Goal: Task Accomplishment & Management: Manage account settings

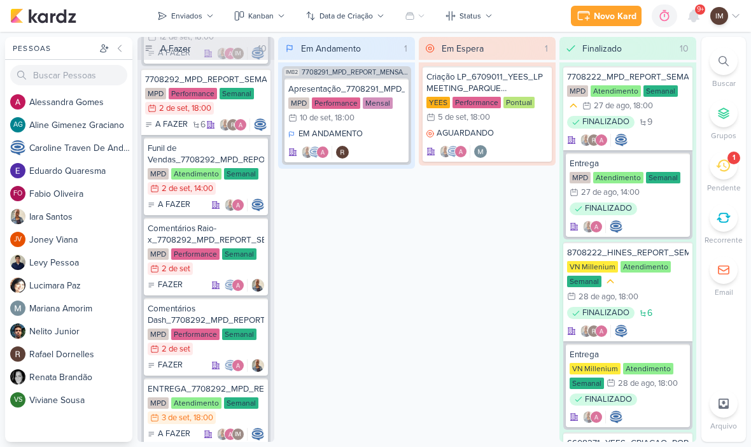
scroll to position [1265, 0]
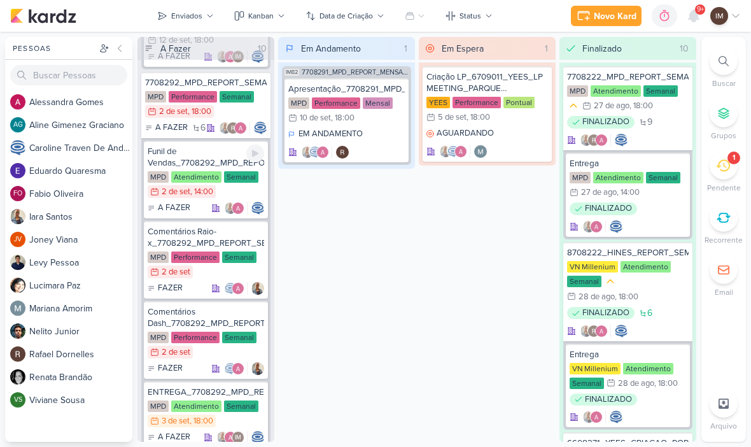
click at [186, 157] on div "Funil de Vendas_7708292_MPD_REPORT_SEMANAL_03.09" at bounding box center [206, 157] width 117 height 23
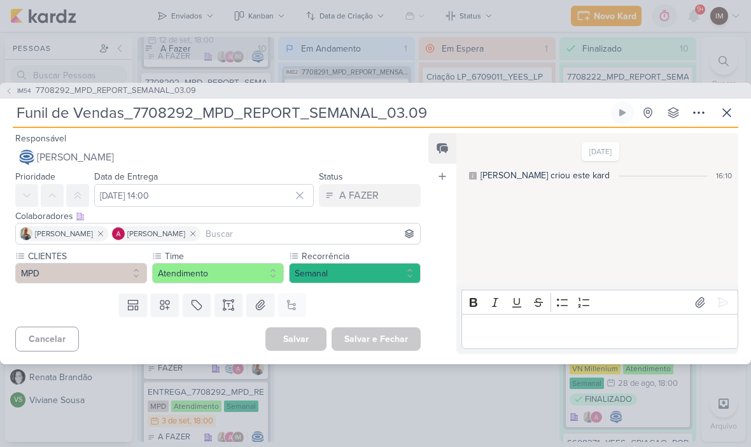
click at [694, 112] on icon at bounding box center [699, 112] width 10 height 1
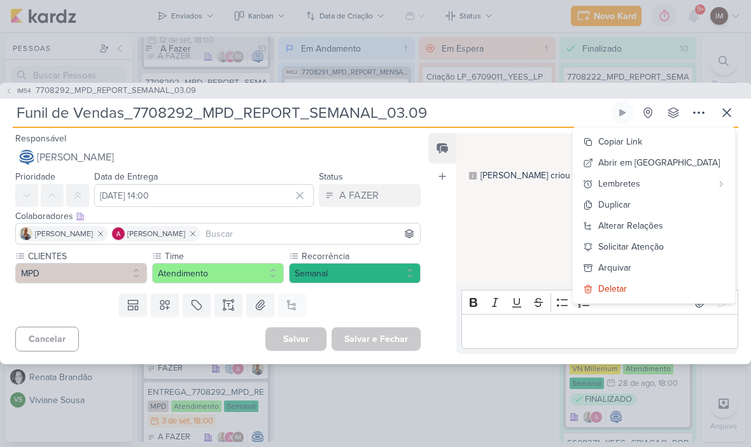
click at [627, 288] on div "Deletar" at bounding box center [613, 288] width 29 height 13
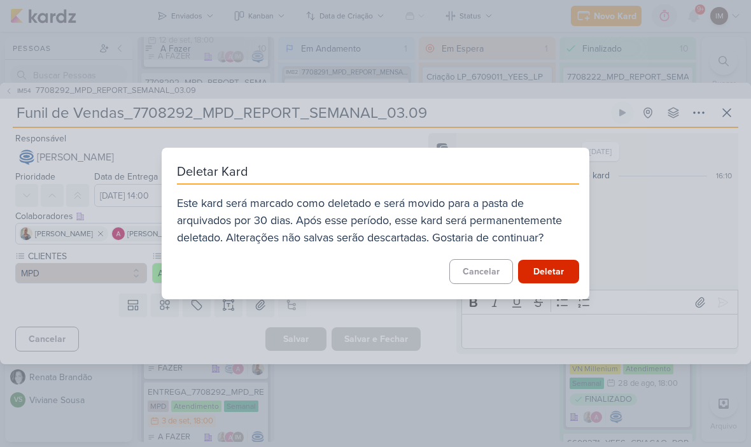
click at [560, 273] on button "Deletar" at bounding box center [548, 272] width 61 height 24
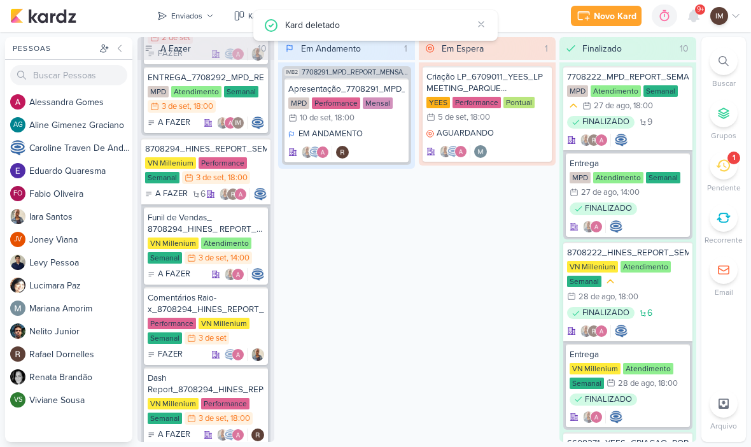
scroll to position [1505, 0]
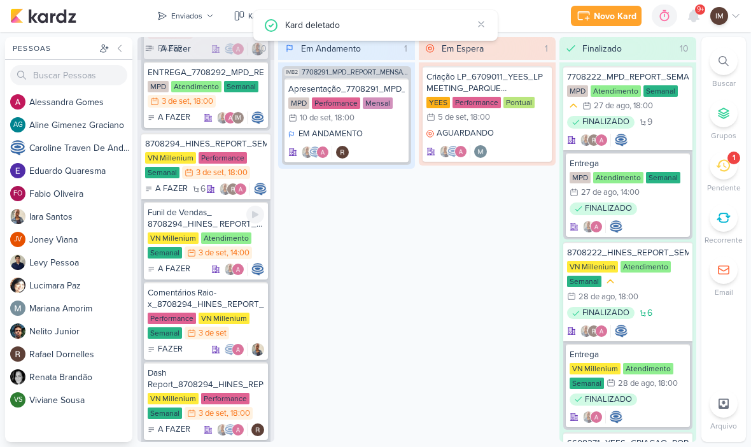
click at [181, 212] on div "Funil de Vendas_ 8708294_HINES_ REPORT_ SEMANAL_04.09" at bounding box center [206, 218] width 117 height 23
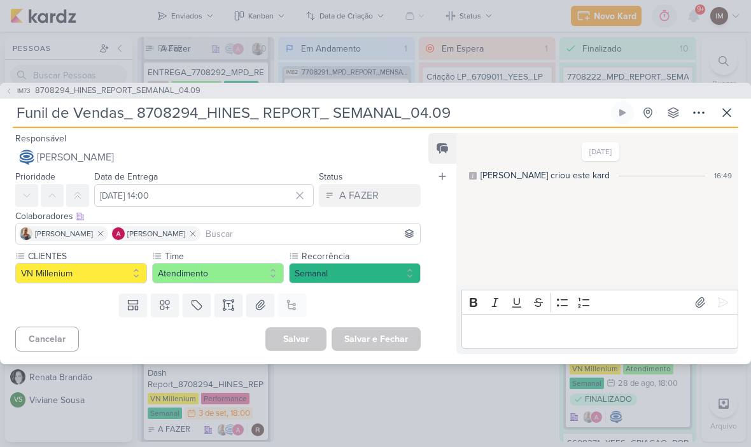
click at [607, 334] on p "Editor editing area: main" at bounding box center [600, 331] width 264 height 15
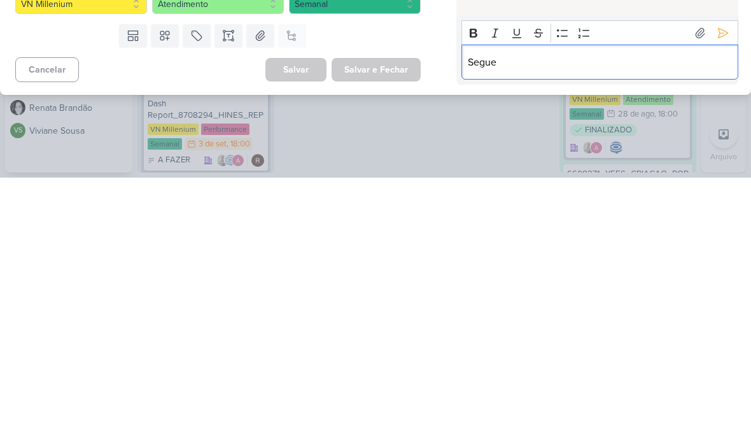
scroll to position [1, 0]
click at [723, 297] on icon at bounding box center [724, 302] width 10 height 10
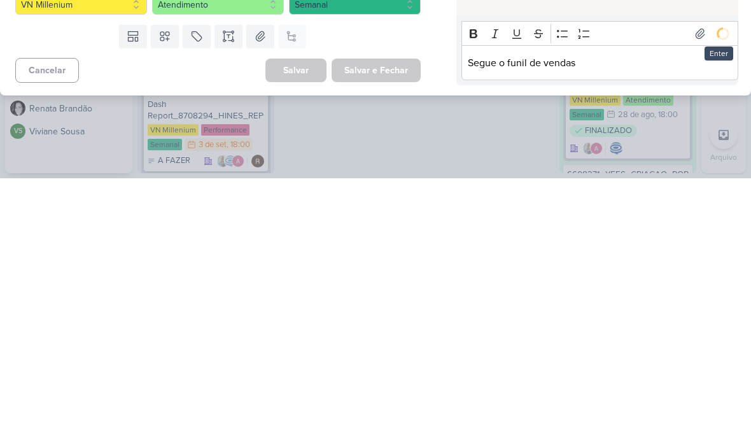
scroll to position [0, 0]
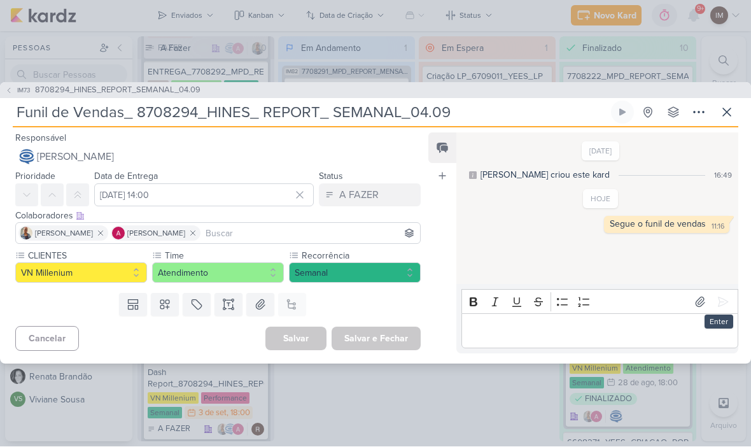
click at [703, 301] on icon at bounding box center [700, 302] width 9 height 10
click at [723, 303] on icon at bounding box center [723, 302] width 13 height 13
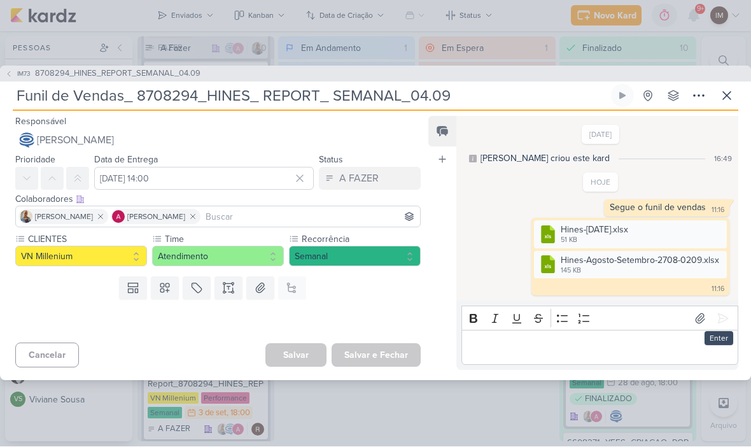
click at [176, 139] on button "[PERSON_NAME]" at bounding box center [218, 140] width 406 height 23
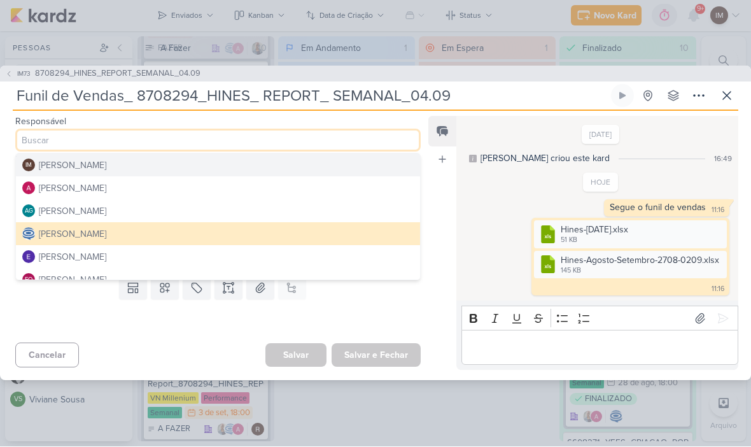
click at [215, 162] on button "IM [PERSON_NAME]" at bounding box center [218, 165] width 404 height 23
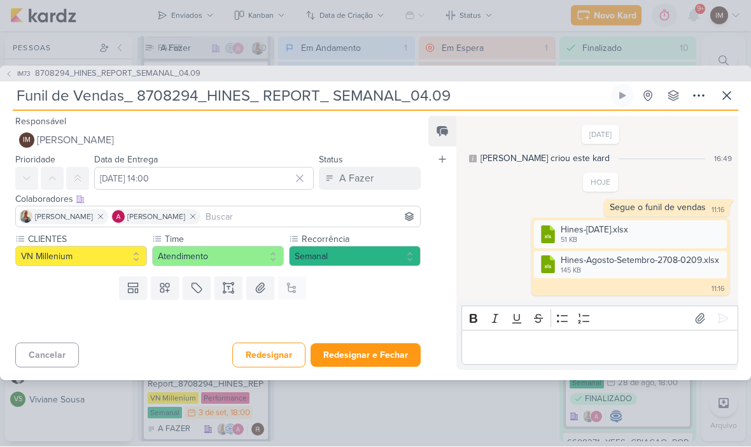
click at [392, 351] on button "Redesignar e Fechar" at bounding box center [366, 356] width 110 height 24
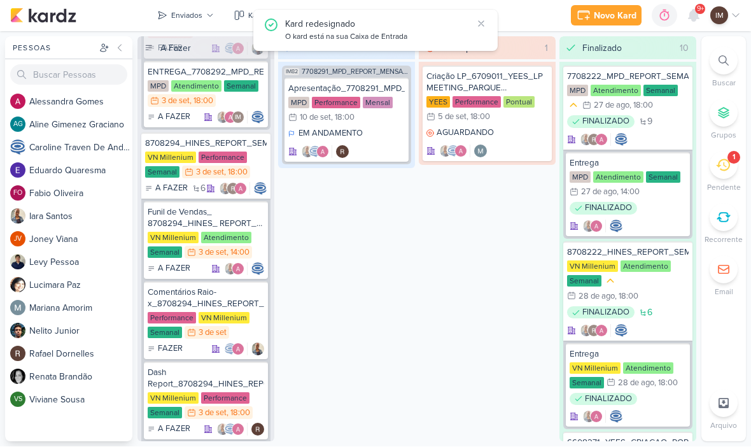
click at [357, 197] on div "Em Andamento 1 IM82 7708291_MPD_REPORT_MENSAL_AGOSTO Apresentação_7708291_MPD_R…" at bounding box center [346, 239] width 137 height 405
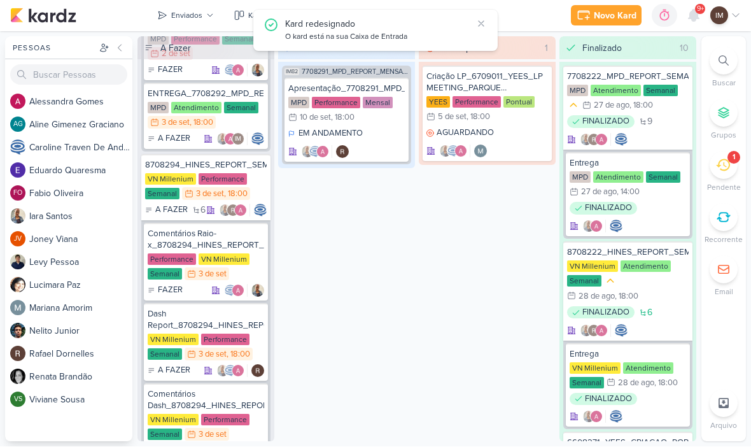
scroll to position [1481, 0]
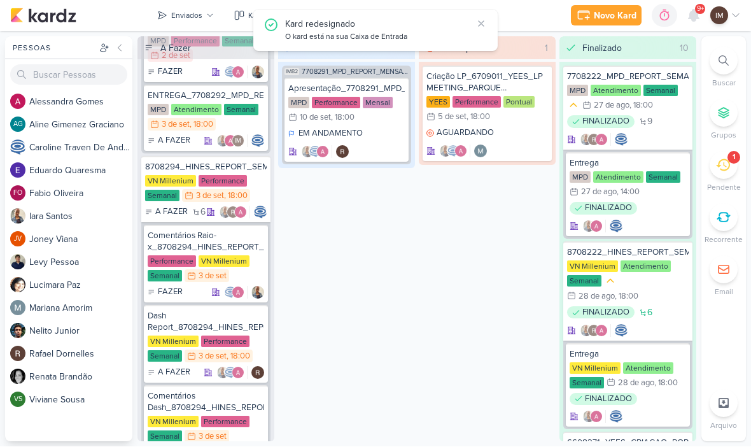
click at [206, 23] on button "Enviados" at bounding box center [186, 16] width 72 height 20
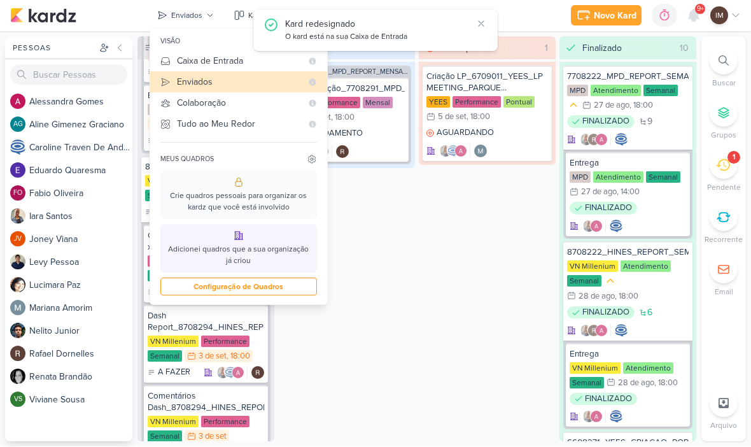
click at [244, 65] on div "Caixa de Entrada" at bounding box center [239, 61] width 125 height 13
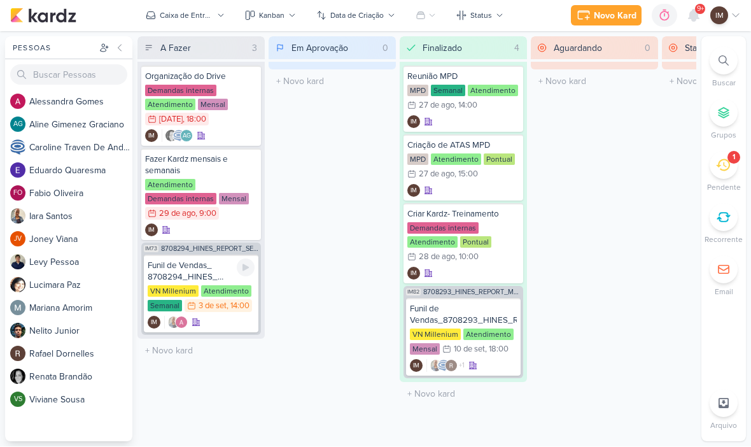
click at [226, 269] on div "Funil de Vendas_ 8708294_HINES_ REPORT_ SEMANAL_04.09" at bounding box center [201, 271] width 107 height 23
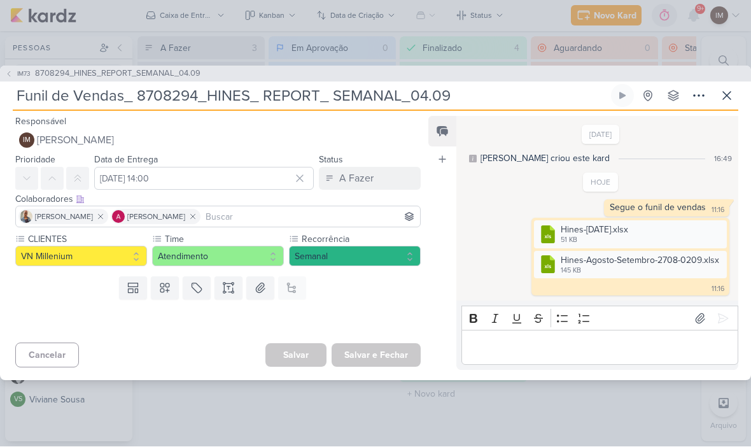
click at [385, 178] on button "A Fazer" at bounding box center [370, 178] width 102 height 23
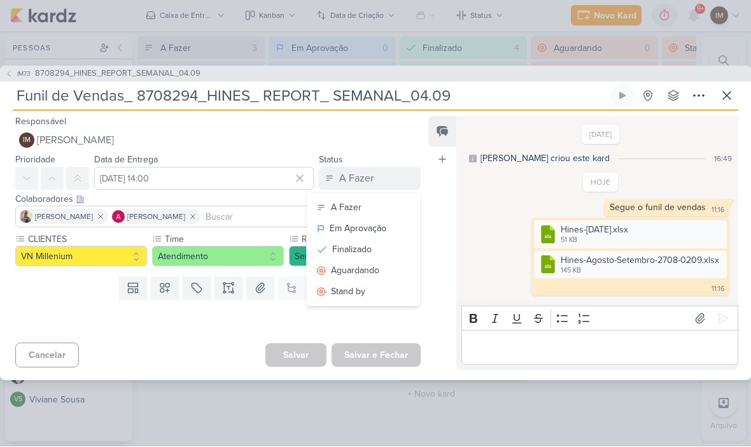
click at [379, 244] on button "Finalizado" at bounding box center [363, 249] width 113 height 21
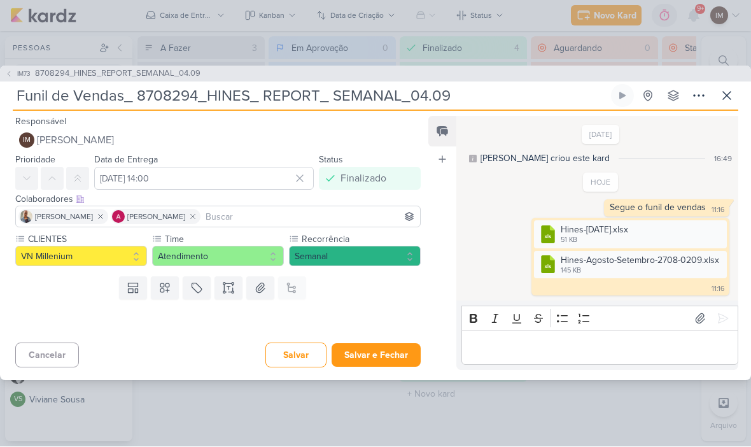
click at [390, 358] on button "Salvar e Fechar" at bounding box center [376, 356] width 89 height 24
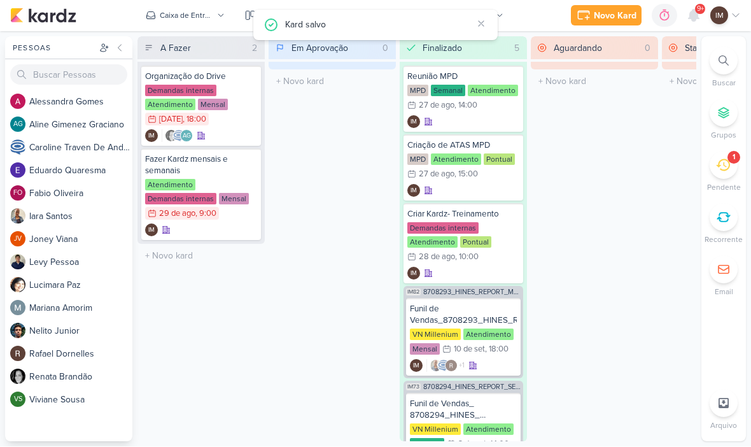
scroll to position [0, 0]
